Goal: Information Seeking & Learning: Learn about a topic

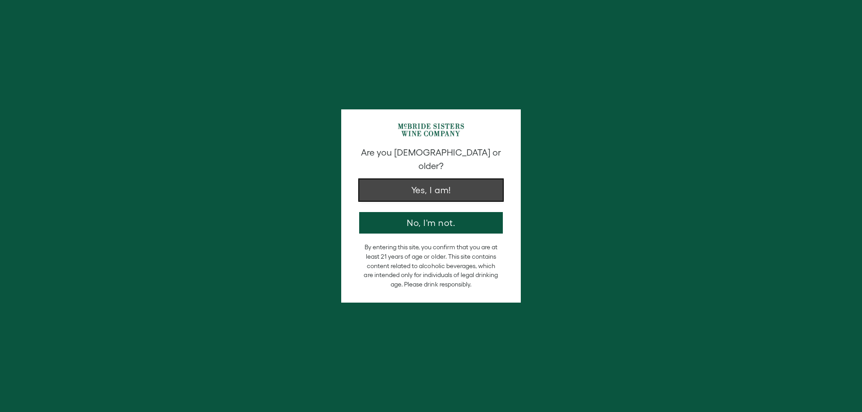
click at [385, 180] on button "Yes, I am!" at bounding box center [431, 191] width 144 height 22
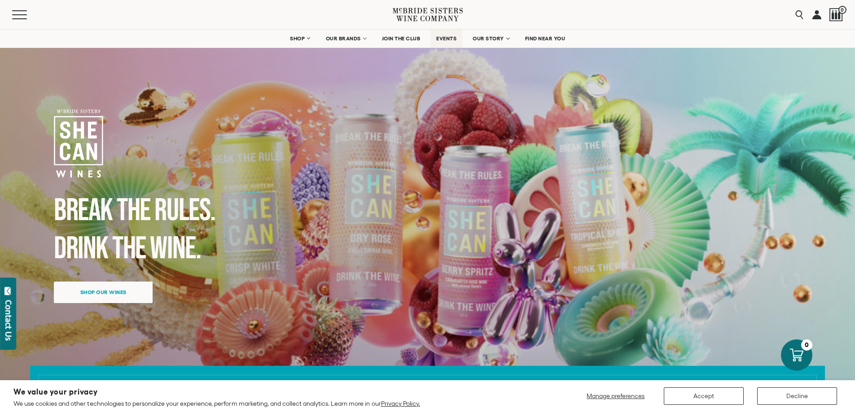
click at [442, 37] on span "EVENTS" at bounding box center [446, 38] width 20 height 6
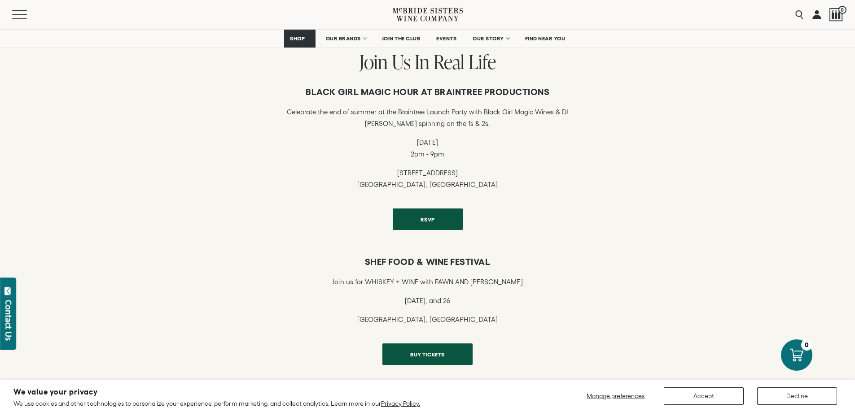
scroll to position [269, 0]
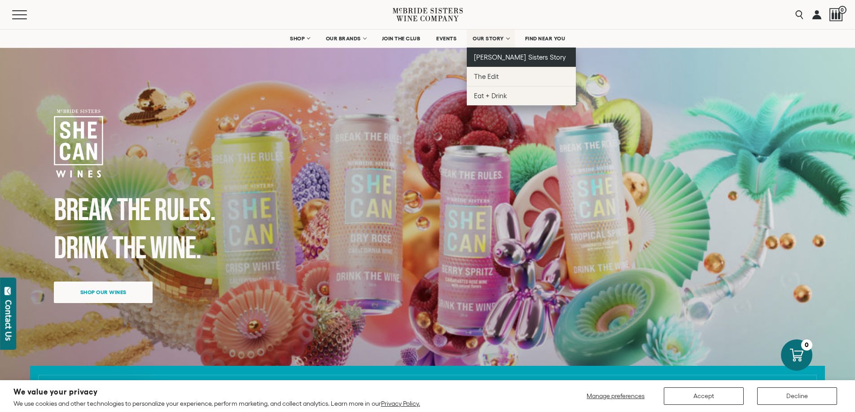
click at [487, 57] on span "[PERSON_NAME] Sisters Story" at bounding box center [520, 57] width 92 height 8
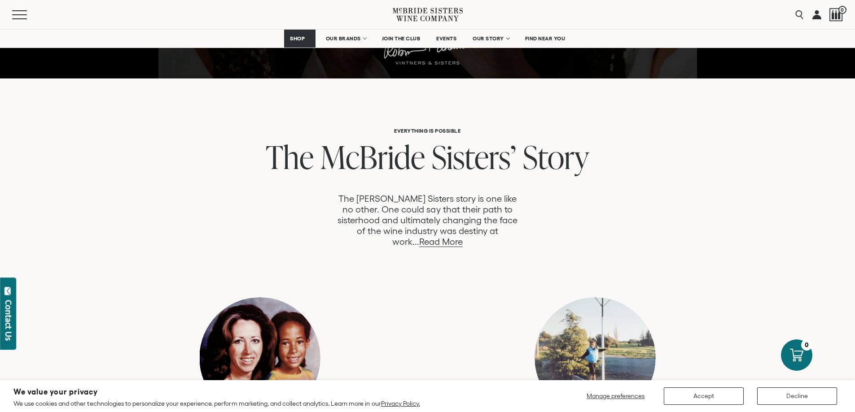
scroll to position [404, 0]
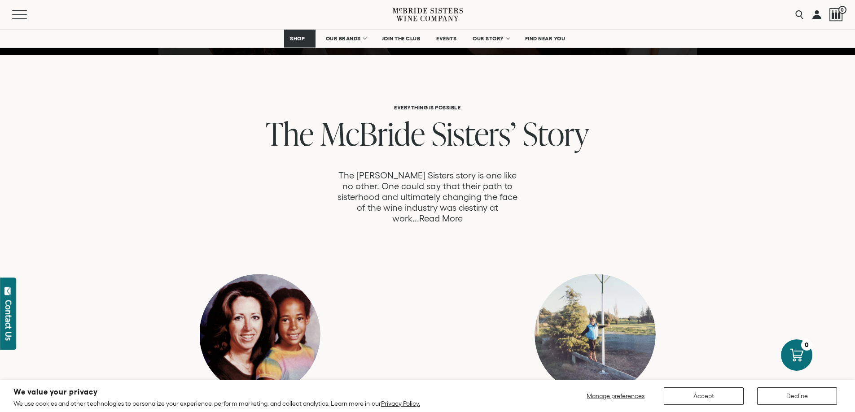
click at [463, 214] on link "Read More" at bounding box center [441, 219] width 44 height 10
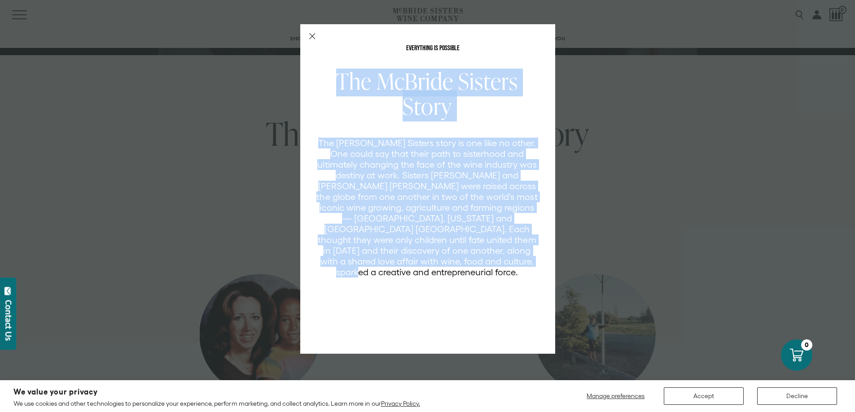
drag, startPoint x: 330, startPoint y: 69, endPoint x: 518, endPoint y: 272, distance: 276.6
click at [518, 272] on div "The [PERSON_NAME] Sisters Story The [PERSON_NAME] Sisters story is one like no …" at bounding box center [432, 205] width 233 height 273
